Goal: Task Accomplishment & Management: Complete application form

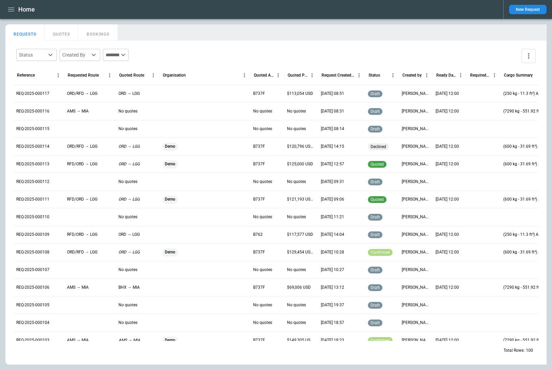
click at [53, 99] on div "REQ-2025-000117" at bounding box center [39, 94] width 51 height 18
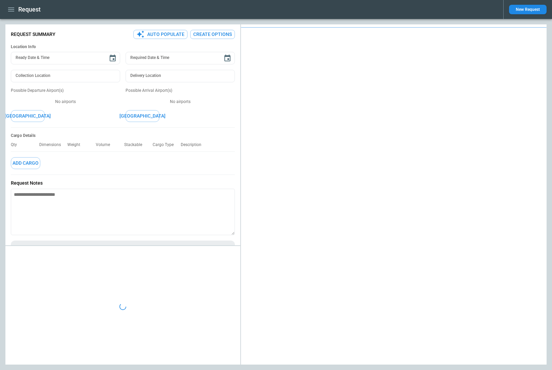
type textarea "*"
type input "**********"
type input "***"
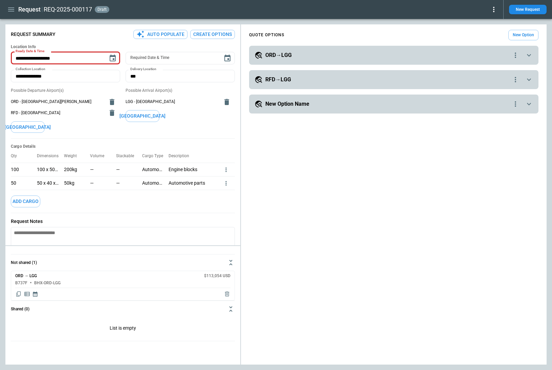
click at [226, 169] on icon "more" at bounding box center [226, 169] width 7 height 7
click at [221, 178] on li "Edit" at bounding box center [217, 181] width 24 height 10
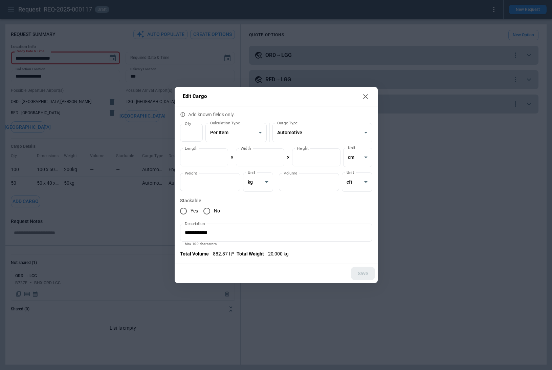
click at [365, 97] on icon at bounding box center [365, 96] width 5 height 5
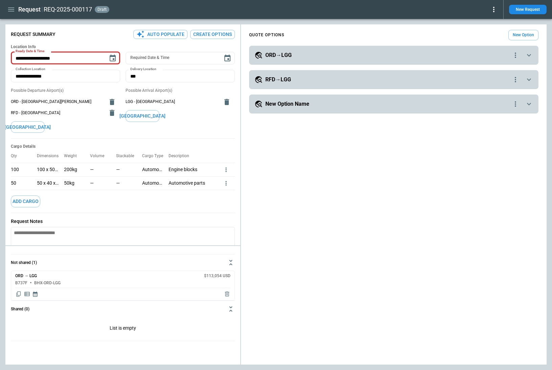
click at [223, 143] on div "Cargo Details Qty Dimensions Weight Volume Stackable Cargo Type Description 100…" at bounding box center [123, 175] width 224 height 74
click at [227, 169] on icon "more" at bounding box center [226, 169] width 7 height 7
click at [222, 179] on li "Edit" at bounding box center [217, 181] width 24 height 10
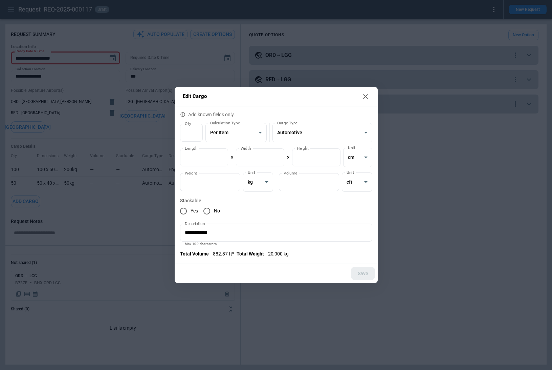
click at [256, 208] on div "Yes No" at bounding box center [276, 211] width 192 height 14
click at [365, 95] on icon at bounding box center [365, 96] width 5 height 5
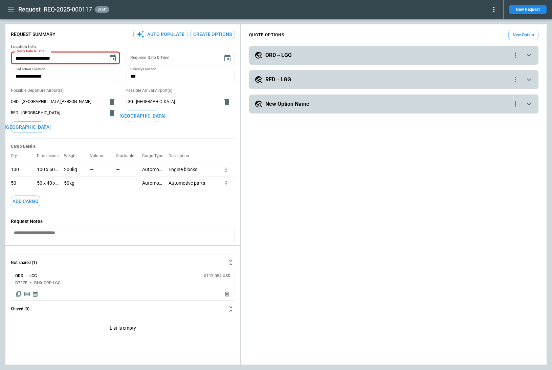
click at [244, 124] on div "**********" at bounding box center [394, 195] width 306 height 337
click at [120, 169] on p "—" at bounding box center [118, 170] width 4 height 6
click at [120, 181] on p "—" at bounding box center [118, 183] width 4 height 6
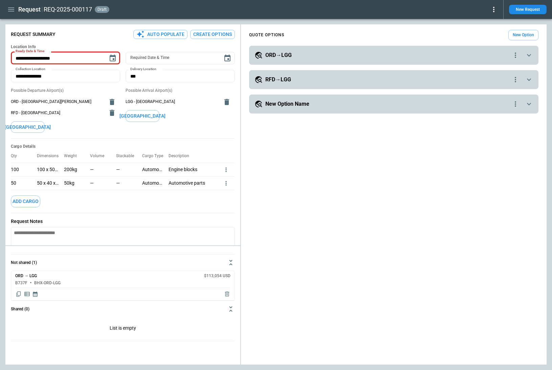
click at [120, 181] on p "—" at bounding box center [118, 183] width 4 height 6
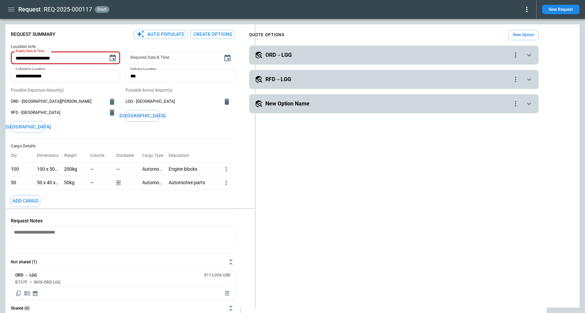
type textarea "*"
